Goal: Task Accomplishment & Management: Complete application form

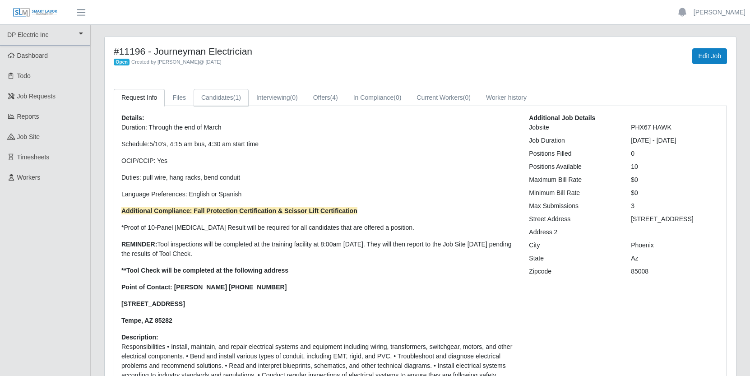
click at [219, 96] on link "Candidates (1)" at bounding box center [221, 98] width 55 height 18
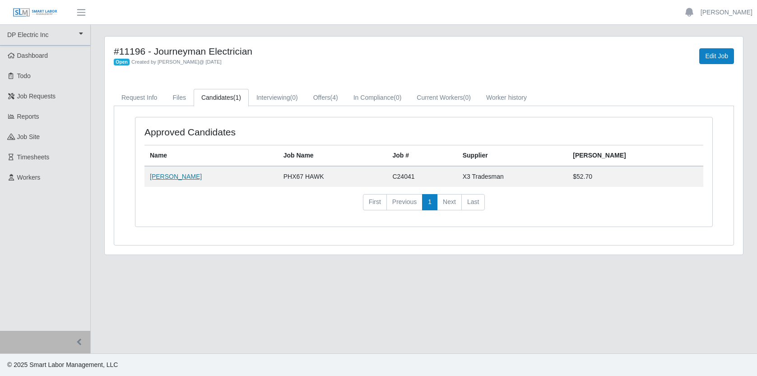
click at [187, 178] on link "[PERSON_NAME]" at bounding box center [176, 176] width 52 height 7
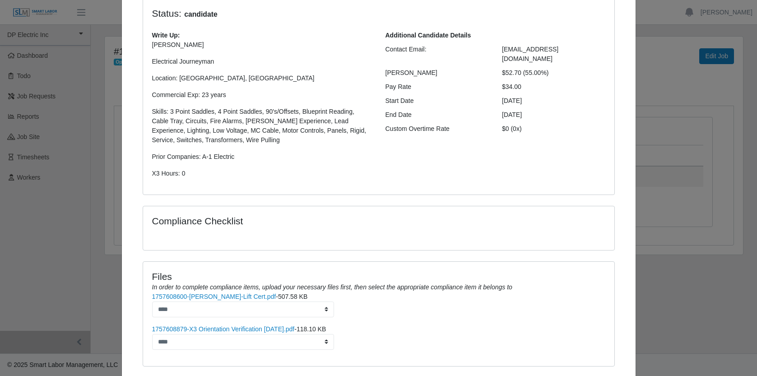
scroll to position [135, 0]
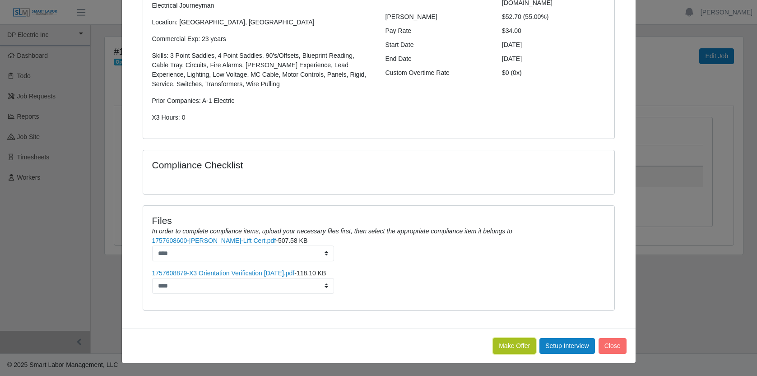
click at [512, 342] on button "Make Offer" at bounding box center [514, 346] width 43 height 16
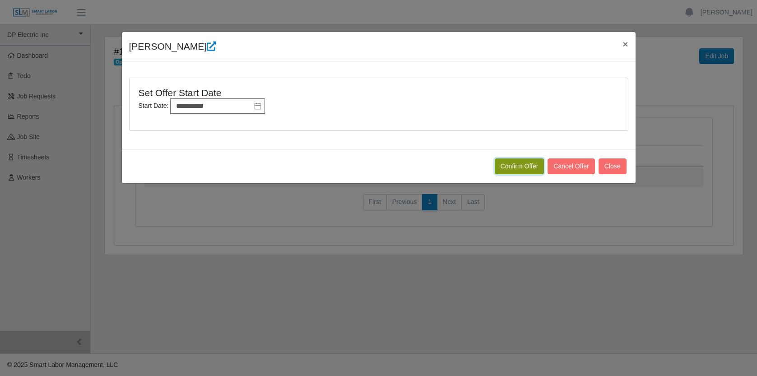
click at [523, 164] on button "Confirm Offer" at bounding box center [520, 166] width 50 height 16
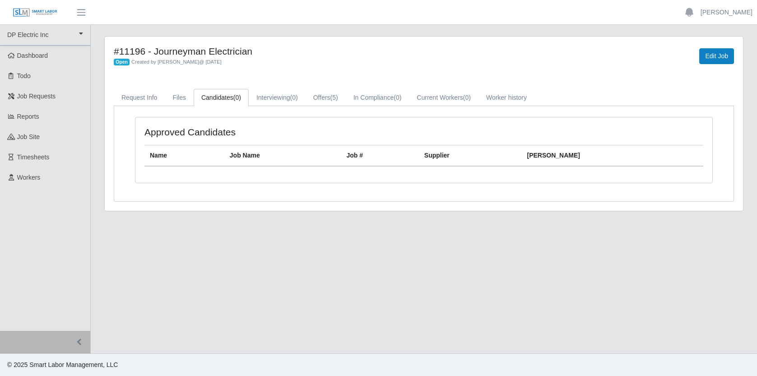
drag, startPoint x: 115, startPoint y: 50, endPoint x: 99, endPoint y: 39, distance: 19.2
click at [99, 39] on div "#11196 - Journeyman Electrician Open Created by Jerrin Jaramillo @ 09/09/2025 E…" at bounding box center [424, 129] width 653 height 186
click at [296, 52] on h4 "#11196 - Journeyman Electrician" at bounding box center [292, 51] width 356 height 11
